Goal: Information Seeking & Learning: Check status

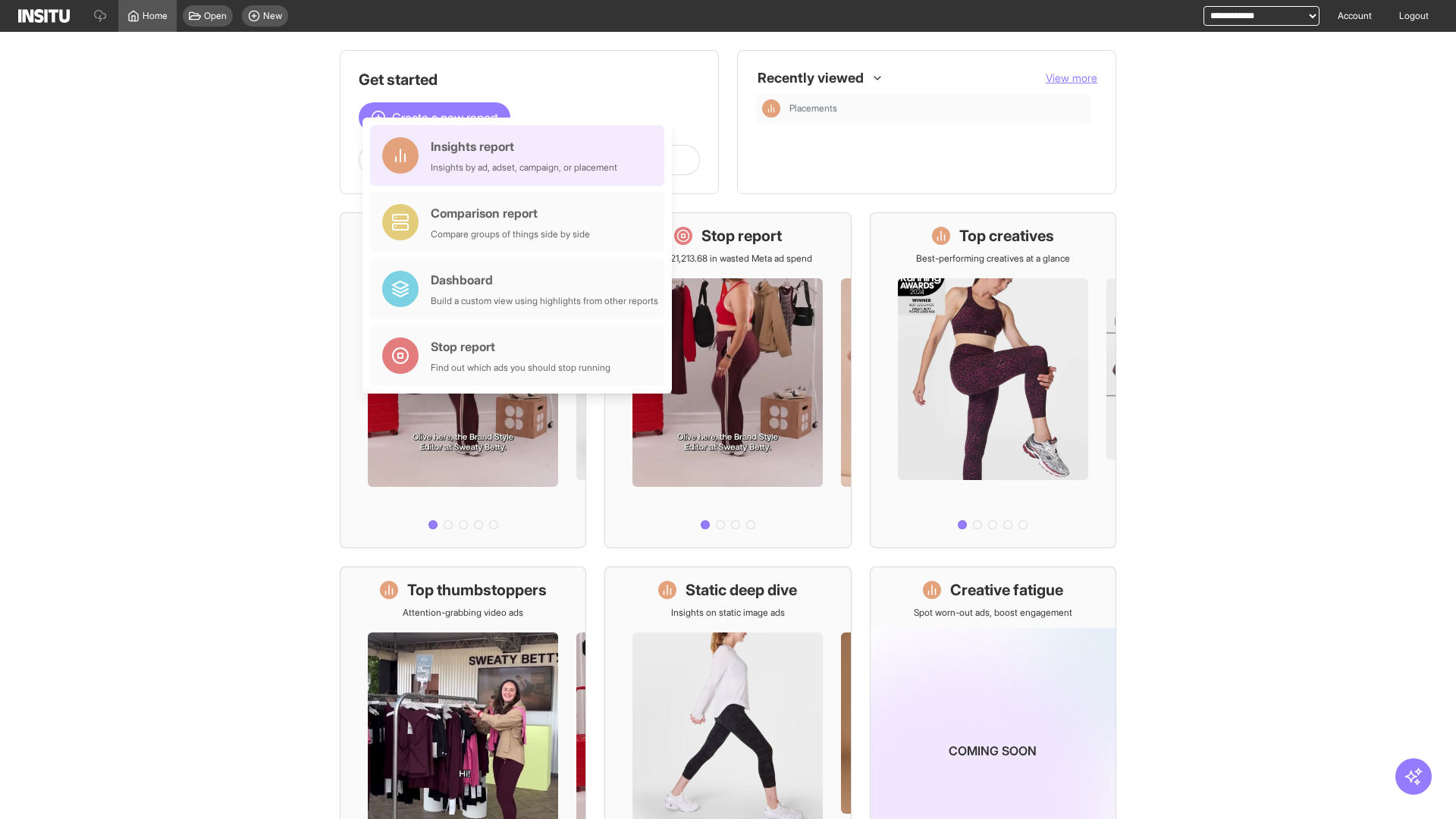
click at [521, 155] on div "Insights report Insights by ad, adset, campaign, or placement" at bounding box center [524, 155] width 187 height 36
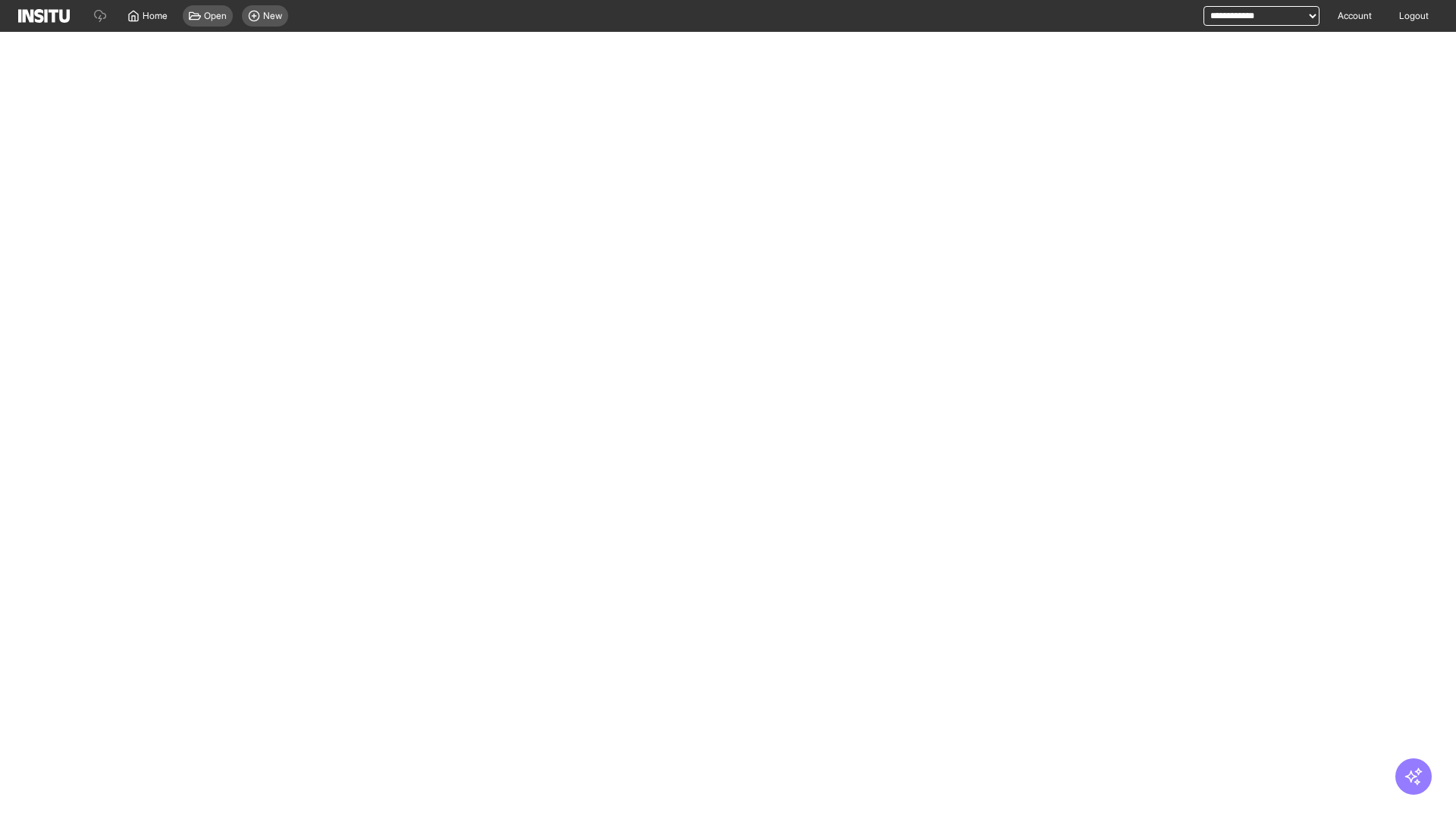
select select "**"
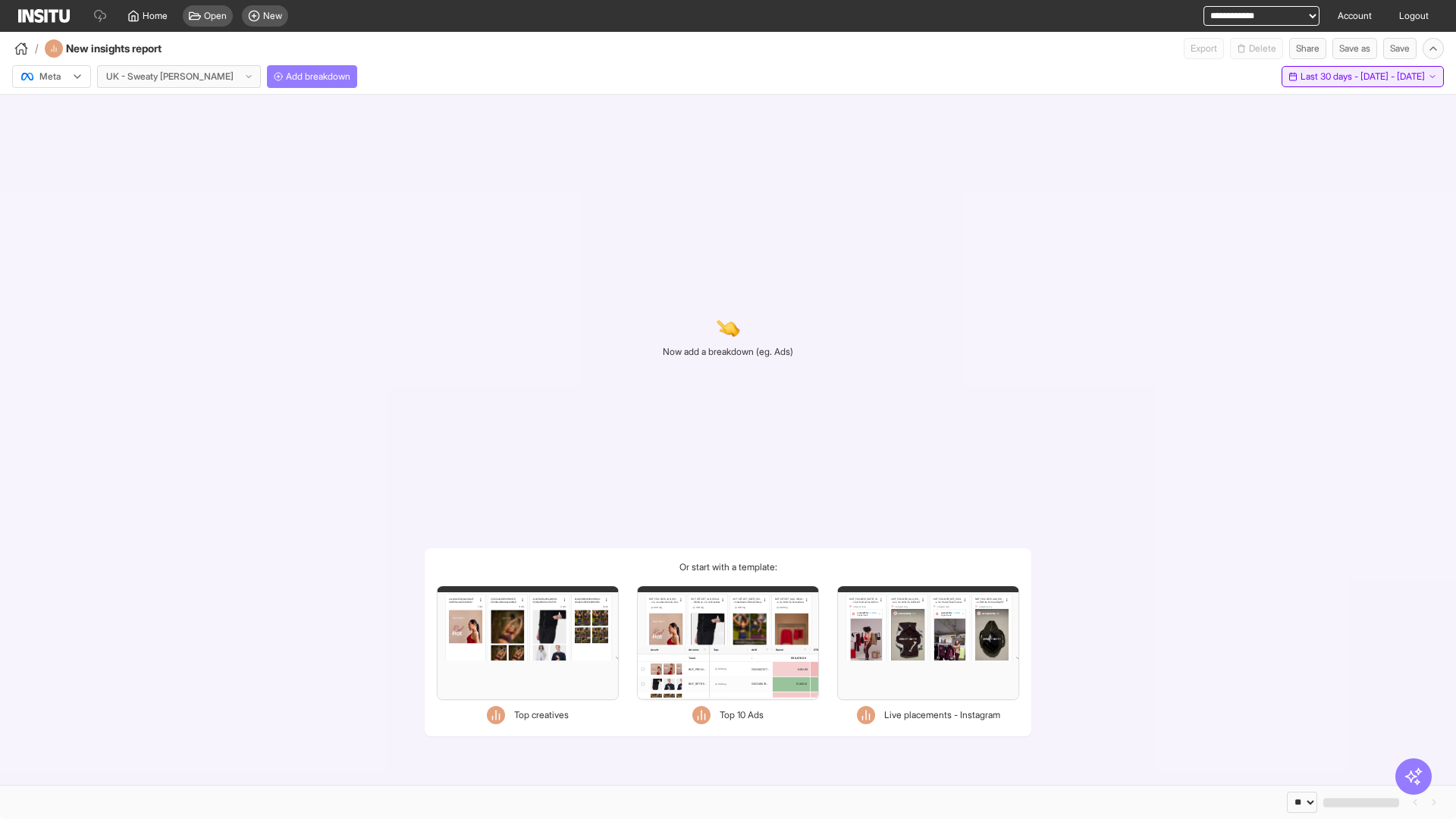
click at [1335, 77] on span "Last 30 days - [DATE] - [DATE]" at bounding box center [1363, 76] width 124 height 12
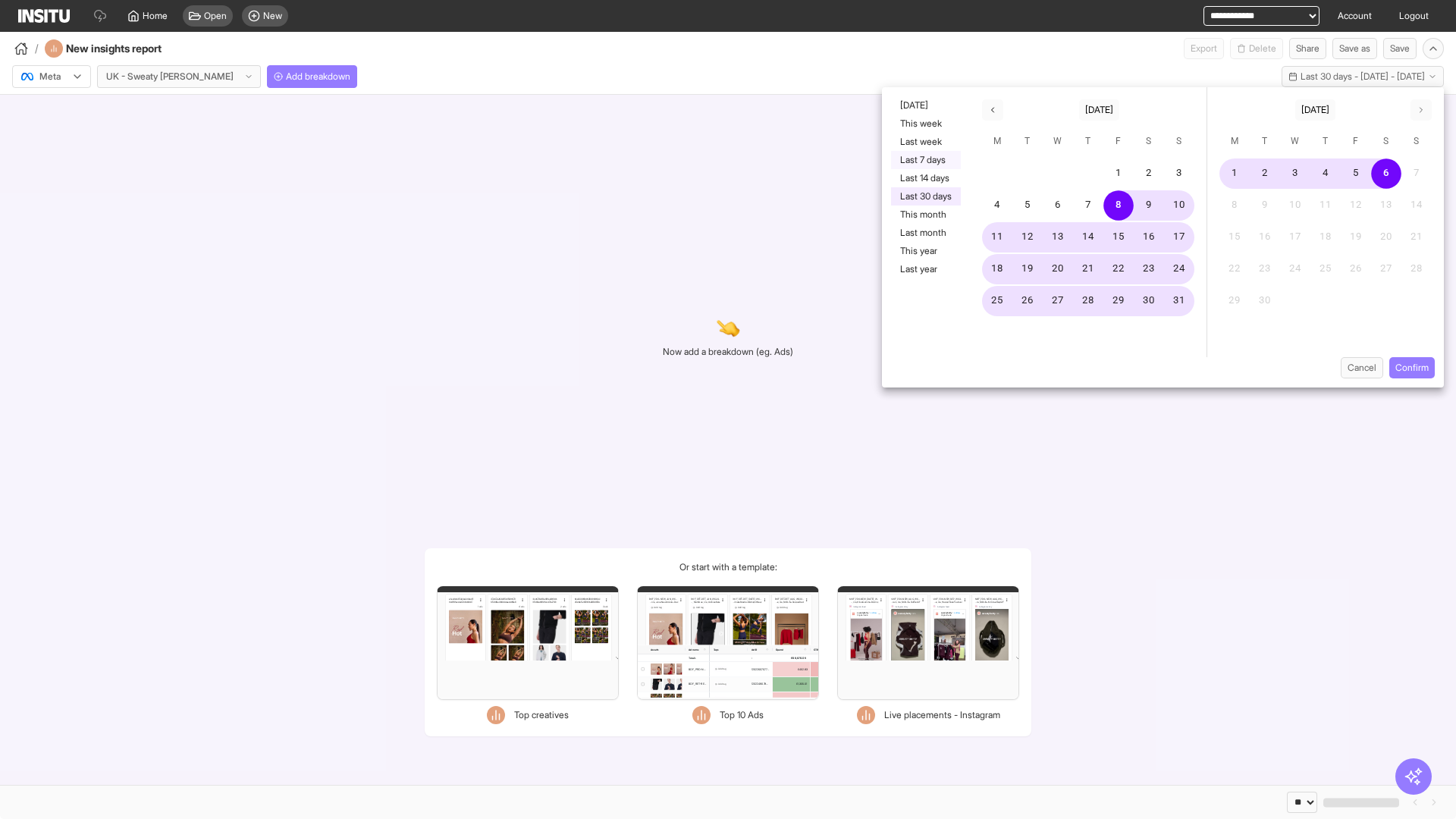
click at [924, 160] on button "Last 7 days" at bounding box center [926, 159] width 70 height 18
